Goal: Information Seeking & Learning: Stay updated

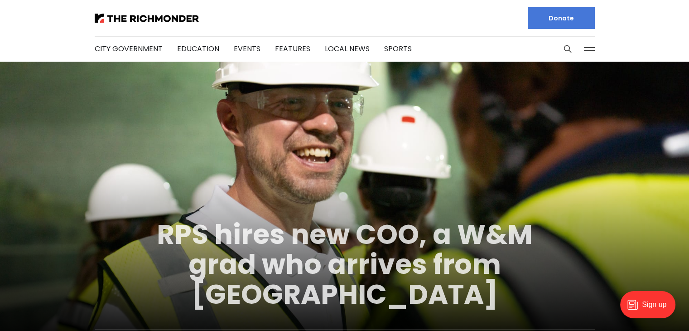
click at [434, 221] on link "RPS hires new COO, a W&M grad who arrives from [GEOGRAPHIC_DATA]" at bounding box center [345, 264] width 376 height 98
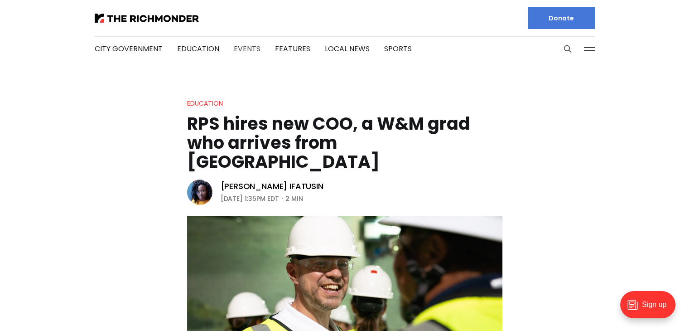
click at [236, 48] on link "Events" at bounding box center [247, 48] width 27 height 10
